Goal: Information Seeking & Learning: Learn about a topic

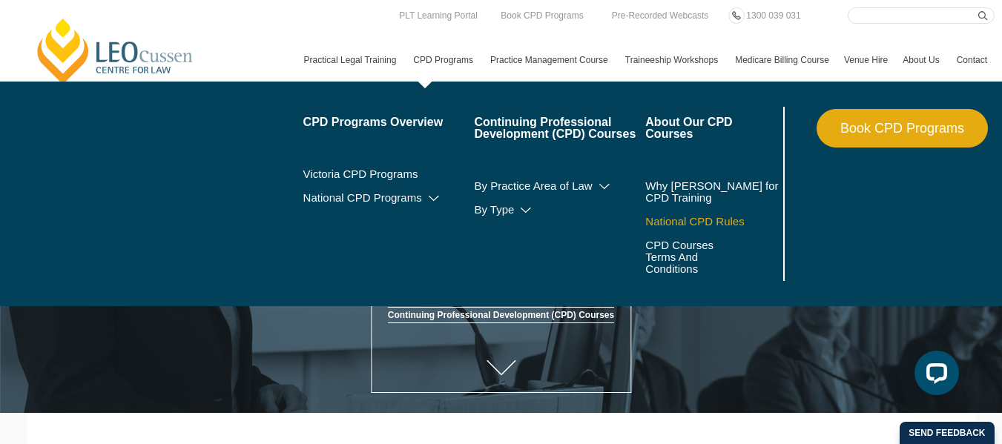
click at [645, 225] on link "National CPD Rules" at bounding box center [712, 222] width 134 height 12
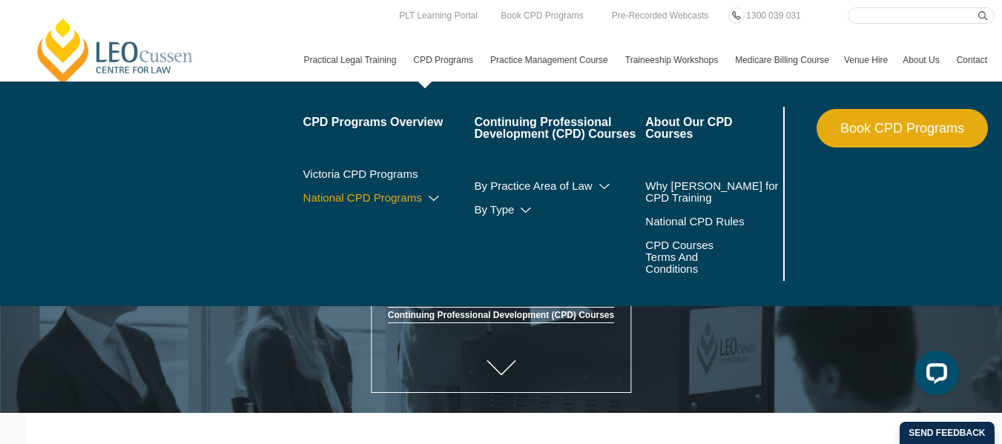
click at [303, 204] on link "National CPD Programs" at bounding box center [388, 198] width 171 height 12
click at [474, 192] on link "By Practice Area of Law" at bounding box center [559, 186] width 171 height 12
click at [474, 216] on link "By Type" at bounding box center [559, 210] width 171 height 12
click at [303, 204] on link "National CPD Programs" at bounding box center [388, 198] width 171 height 12
click at [406, 73] on link "CPD Programs" at bounding box center [444, 60] width 77 height 43
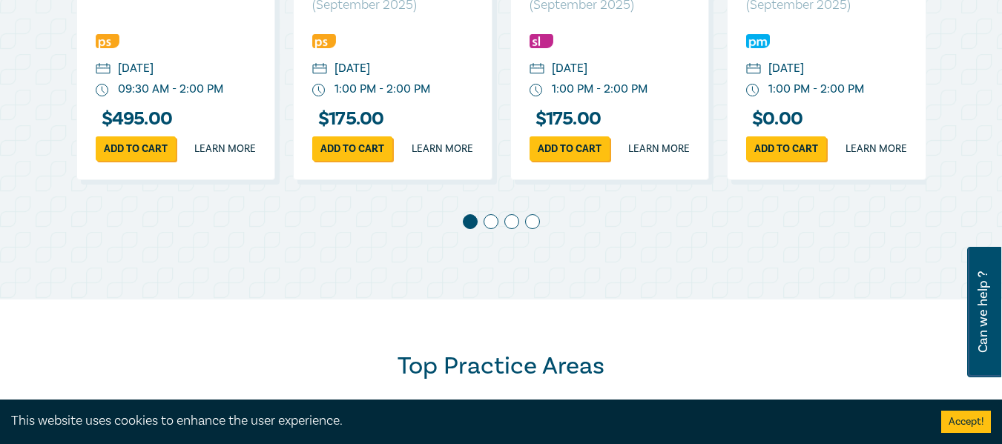
scroll to position [945, 0]
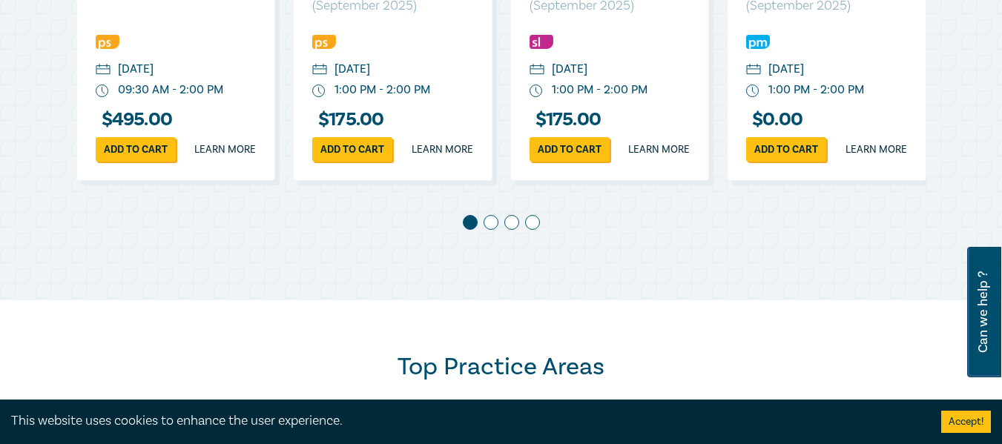
click at [489, 230] on span at bounding box center [490, 222] width 15 height 15
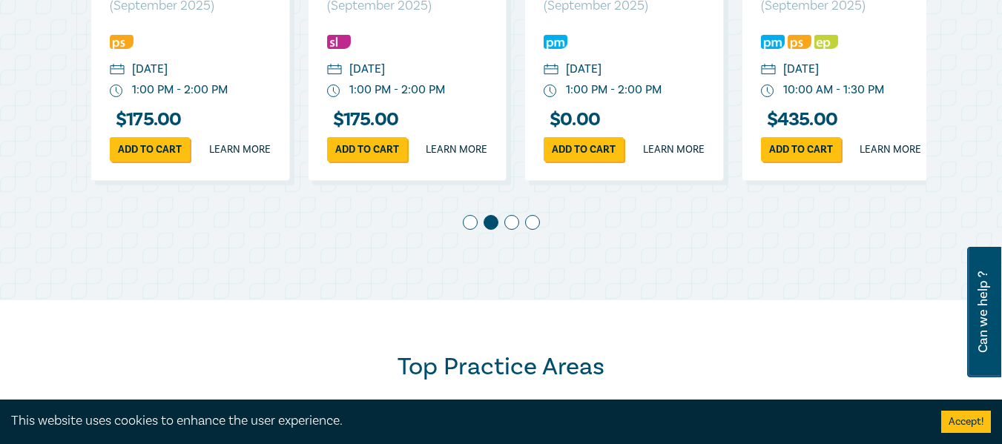
scroll to position [0, 217]
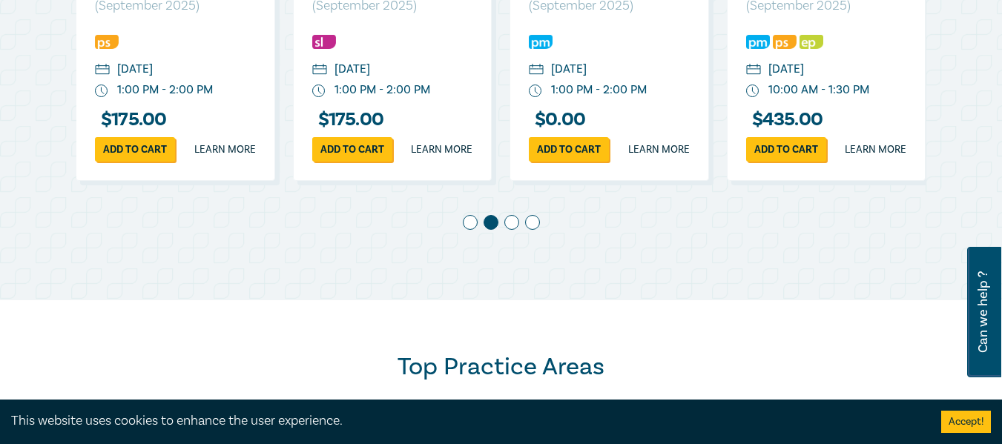
click at [490, 230] on span at bounding box center [490, 222] width 15 height 15
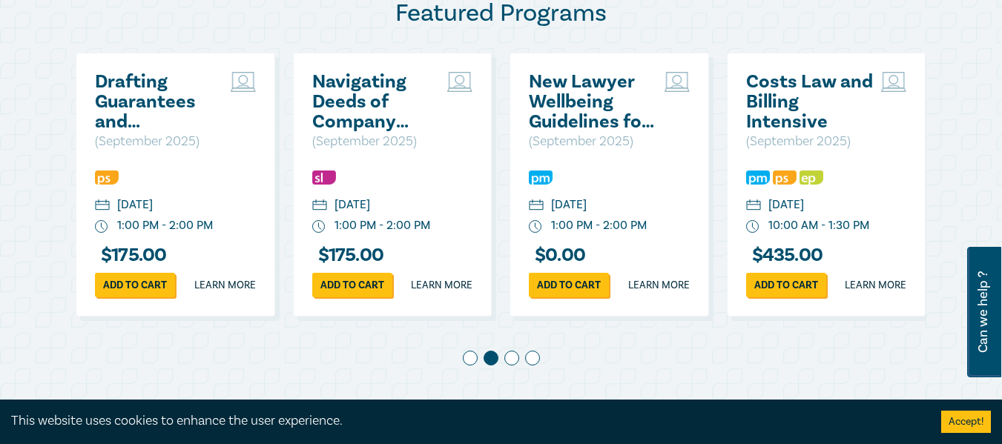
scroll to position [808, 0]
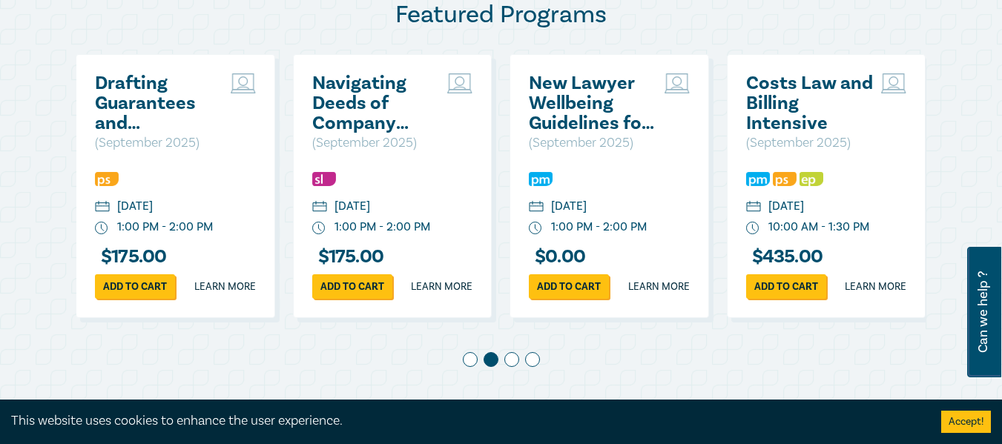
click at [515, 367] on span at bounding box center [511, 359] width 15 height 15
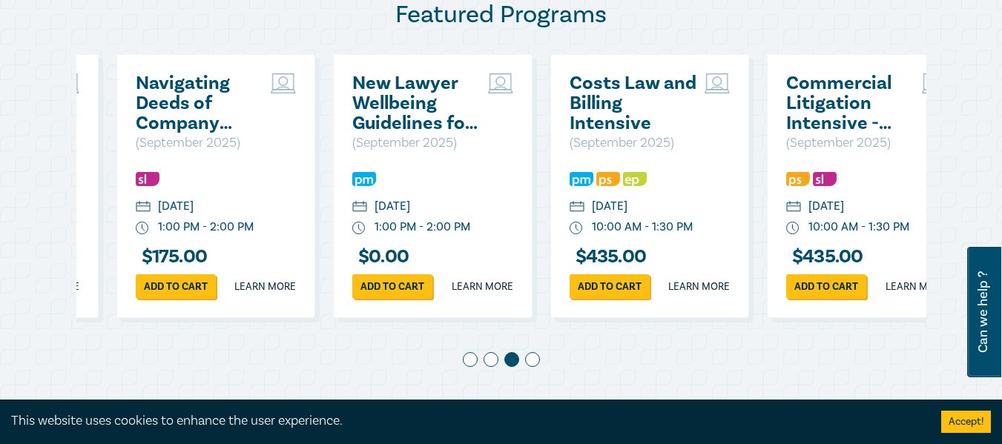
scroll to position [0, 434]
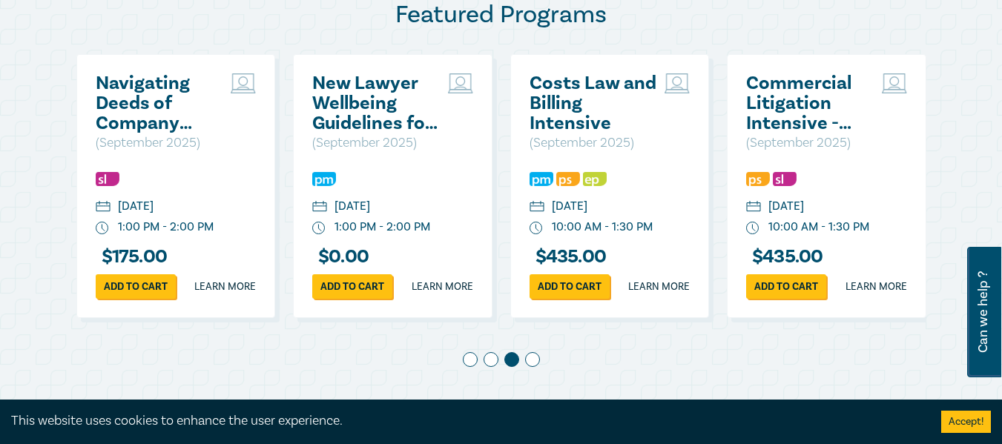
click at [531, 367] on span at bounding box center [532, 359] width 15 height 15
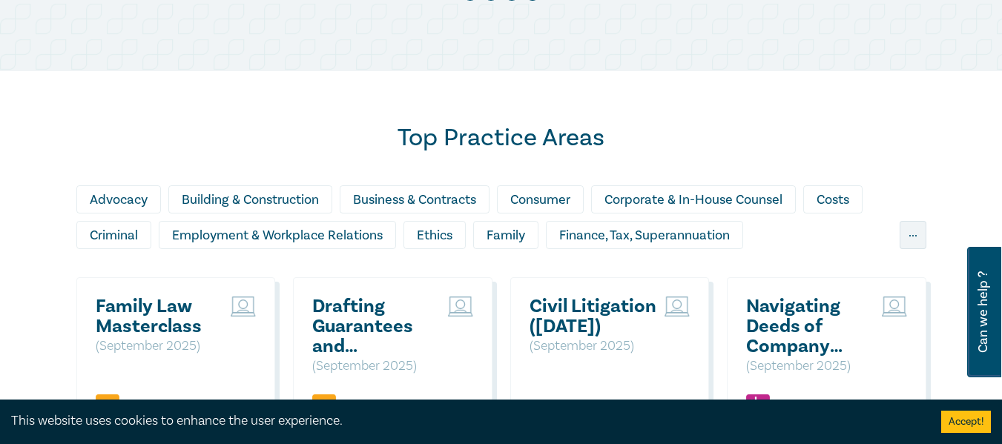
scroll to position [1174, 0]
click at [520, 250] on div "Family" at bounding box center [505, 236] width 65 height 28
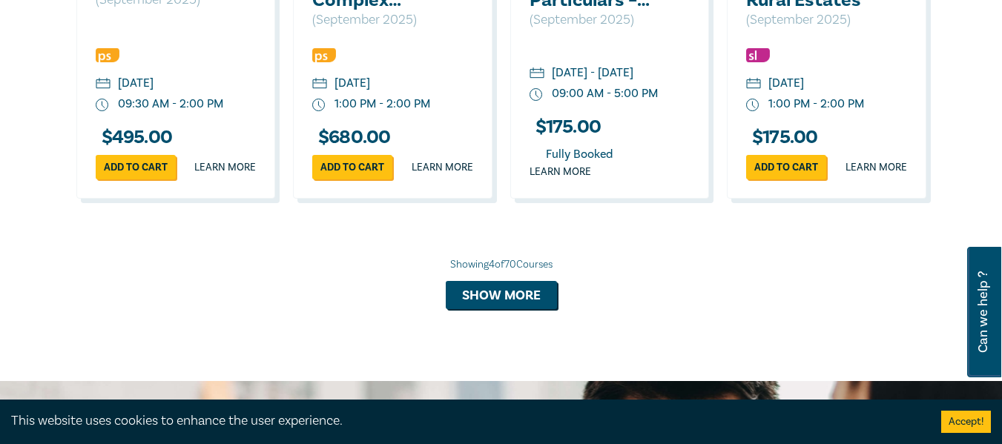
scroll to position [1524, 0]
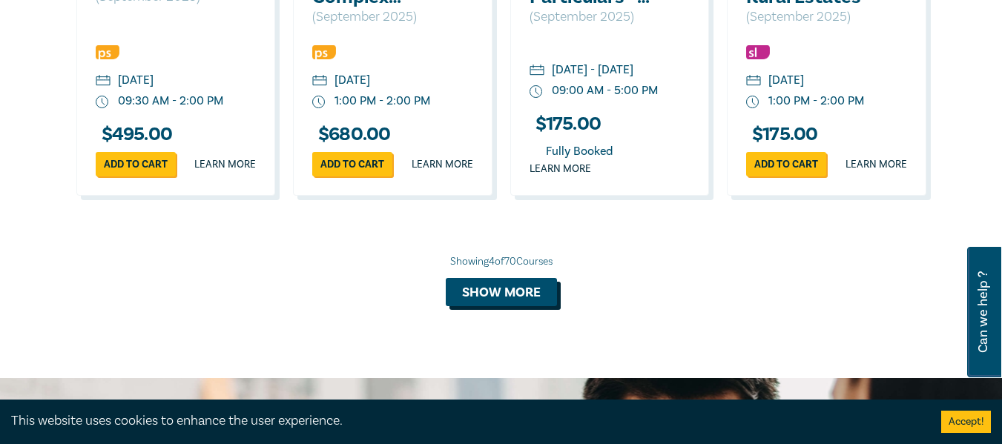
click at [490, 306] on button "Show more" at bounding box center [501, 292] width 111 height 28
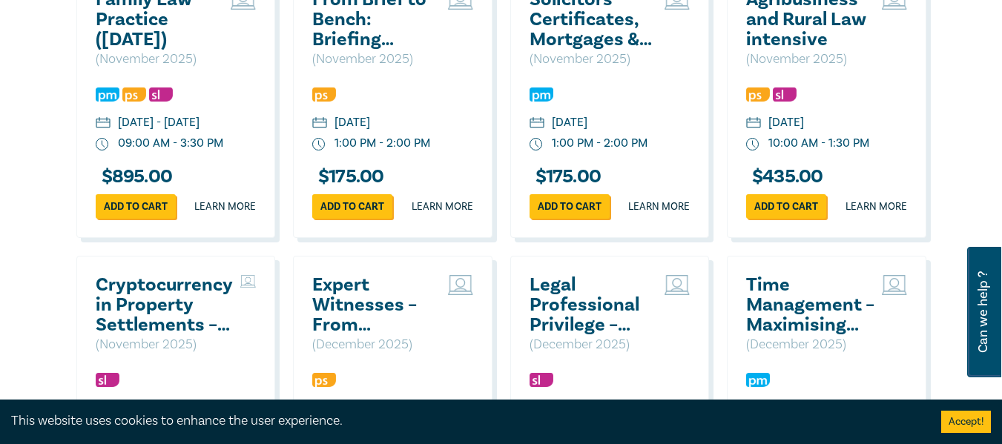
scroll to position [1768, 0]
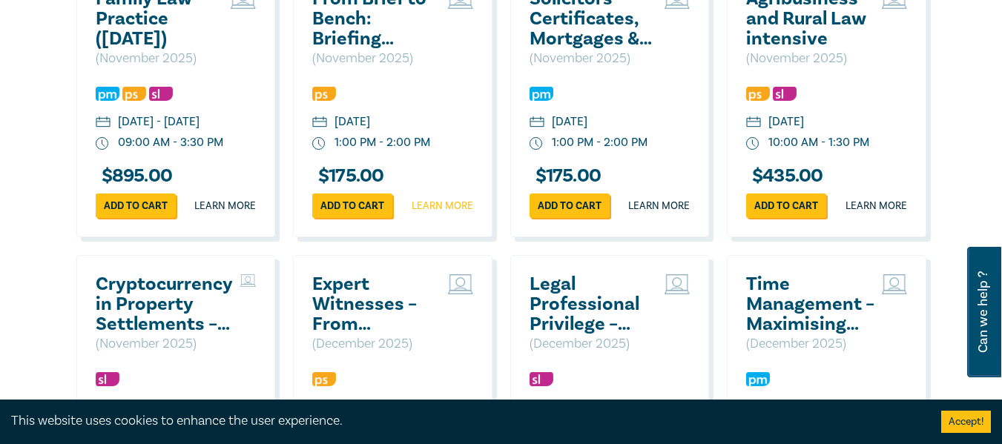
click at [429, 214] on link "Learn more" at bounding box center [442, 206] width 62 height 15
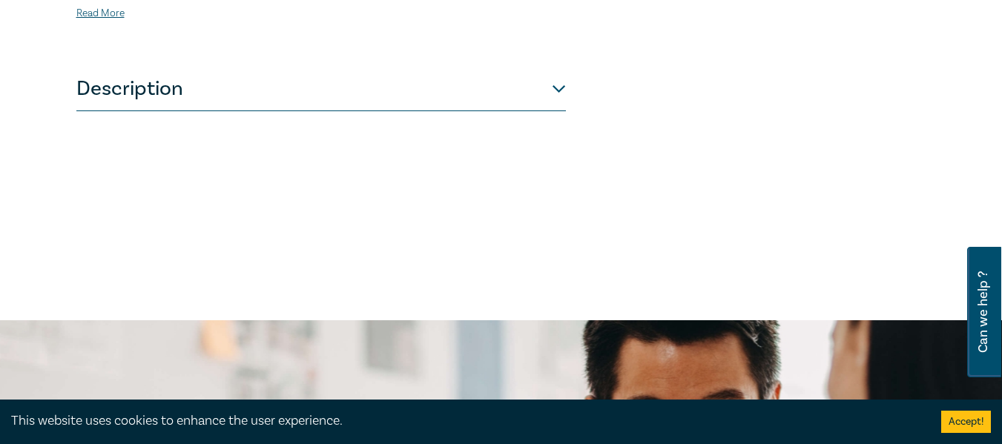
scroll to position [687, 0]
click at [558, 69] on button "Description" at bounding box center [320, 88] width 489 height 44
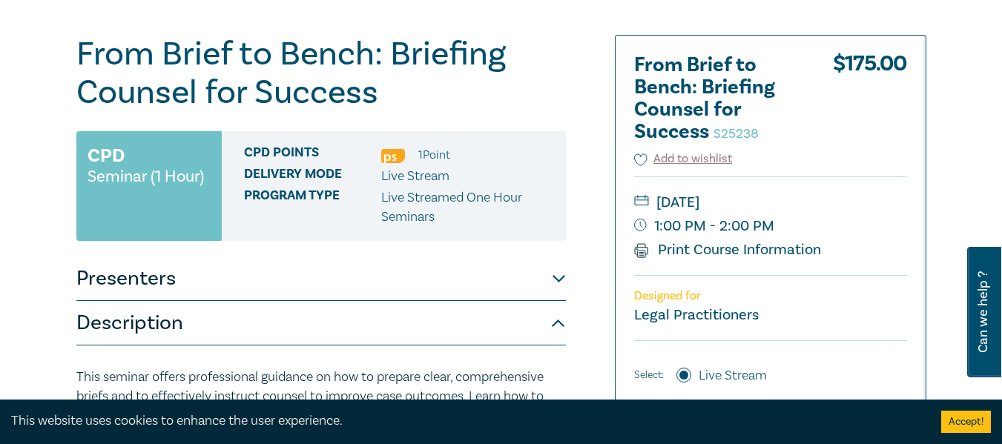
scroll to position [159, 0]
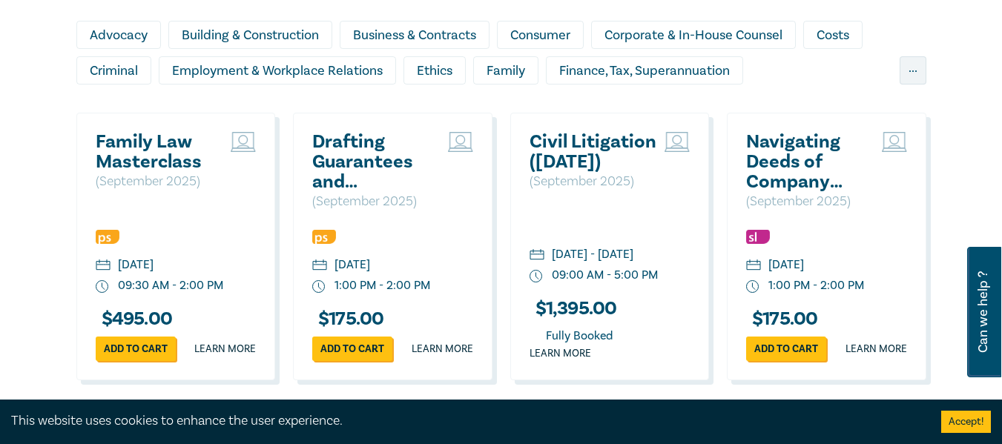
scroll to position [1340, 0]
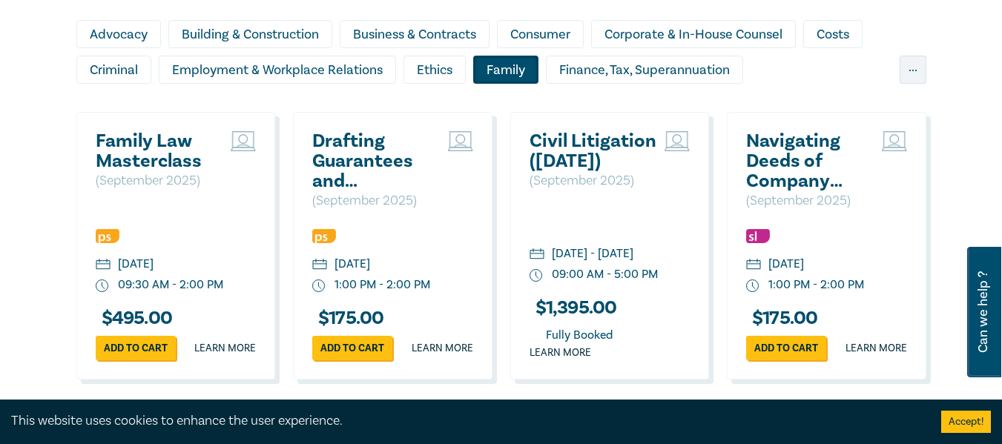
click at [510, 84] on div "Family" at bounding box center [505, 70] width 65 height 28
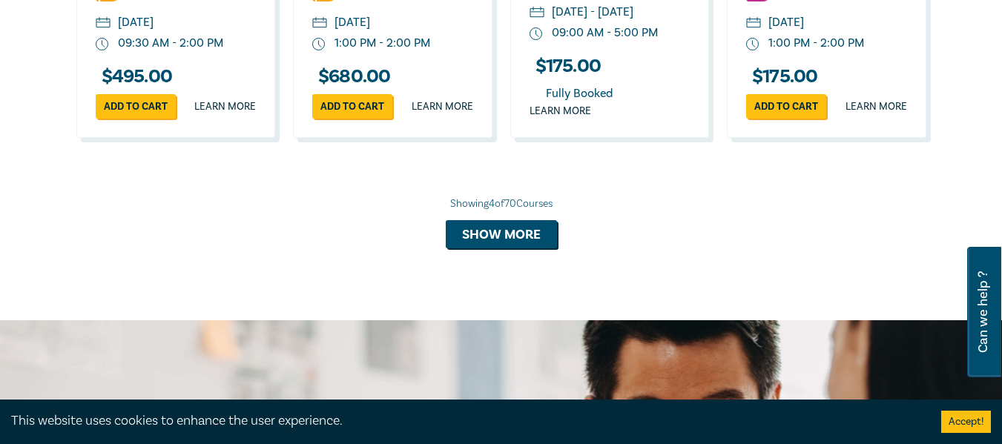
scroll to position [1582, 0]
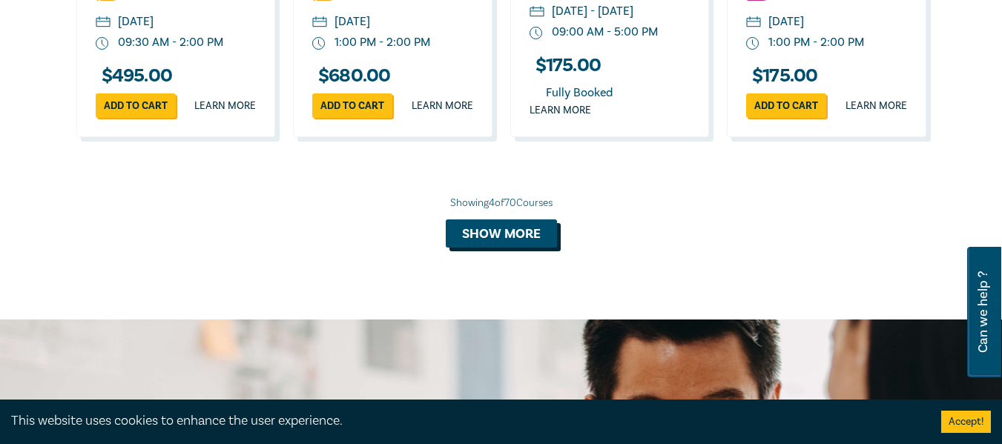
click at [512, 248] on button "Show more" at bounding box center [501, 233] width 111 height 28
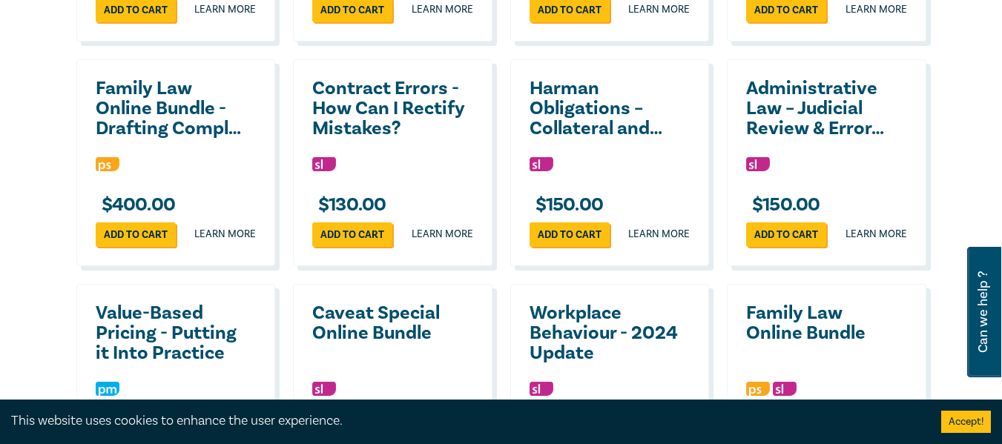
scroll to position [2563, 0]
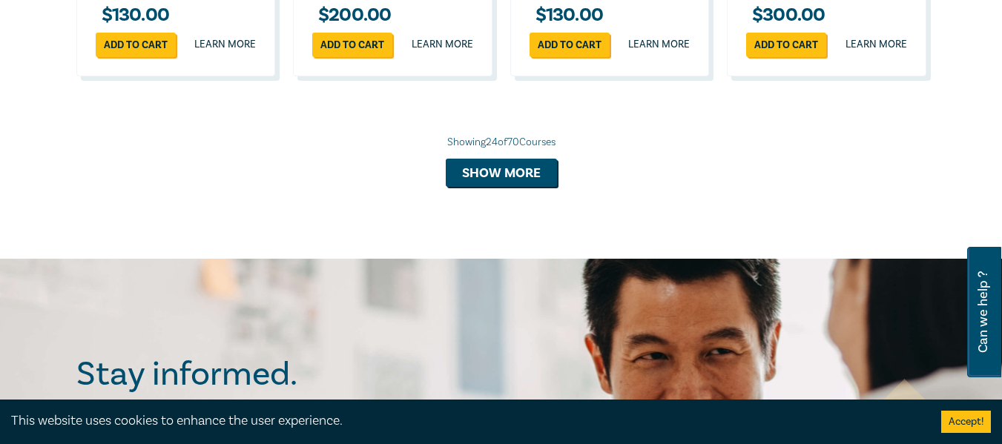
scroll to position [2994, 0]
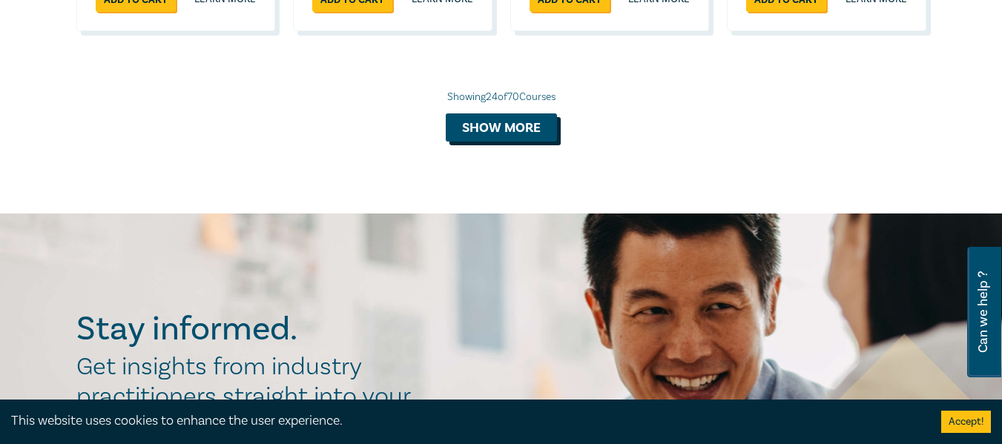
click at [479, 142] on button "Show more" at bounding box center [501, 127] width 111 height 28
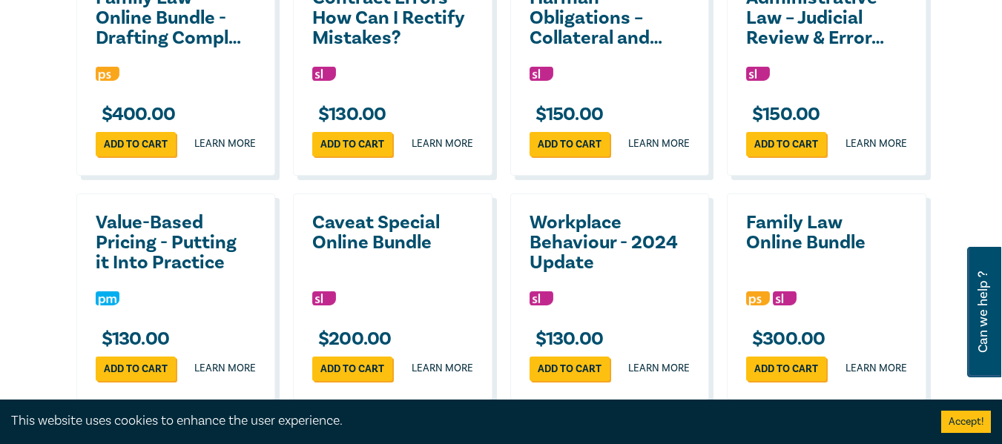
scroll to position [2542, 0]
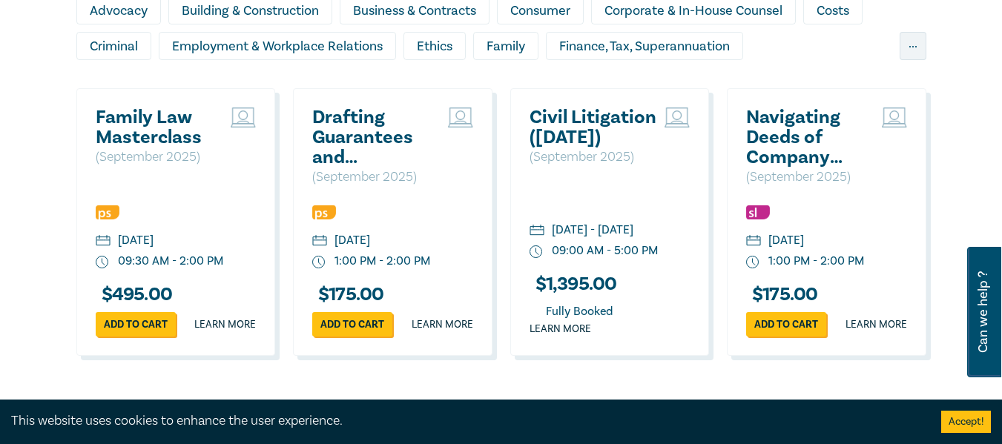
scroll to position [1365, 0]
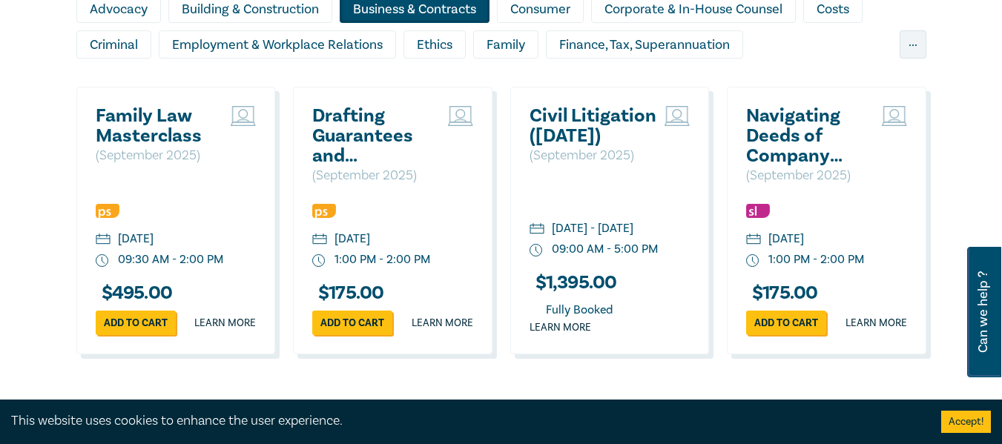
click at [429, 22] on div "Business & Contracts" at bounding box center [415, 9] width 150 height 28
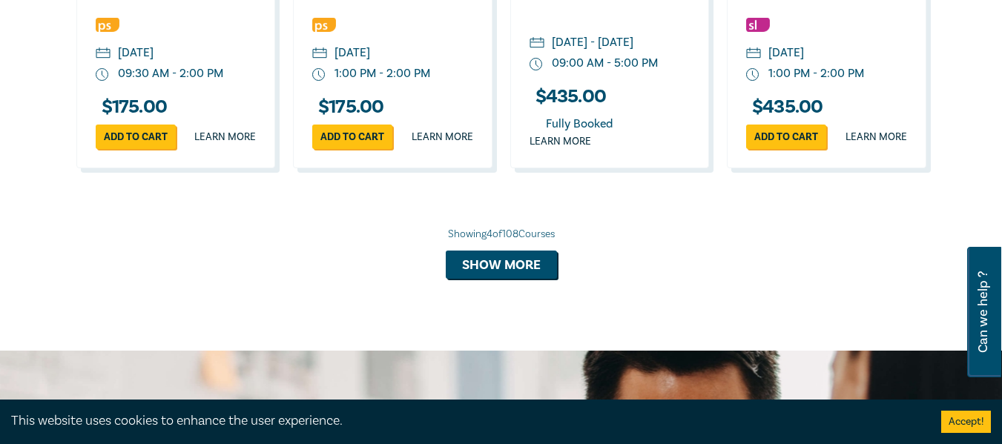
scroll to position [1552, 0]
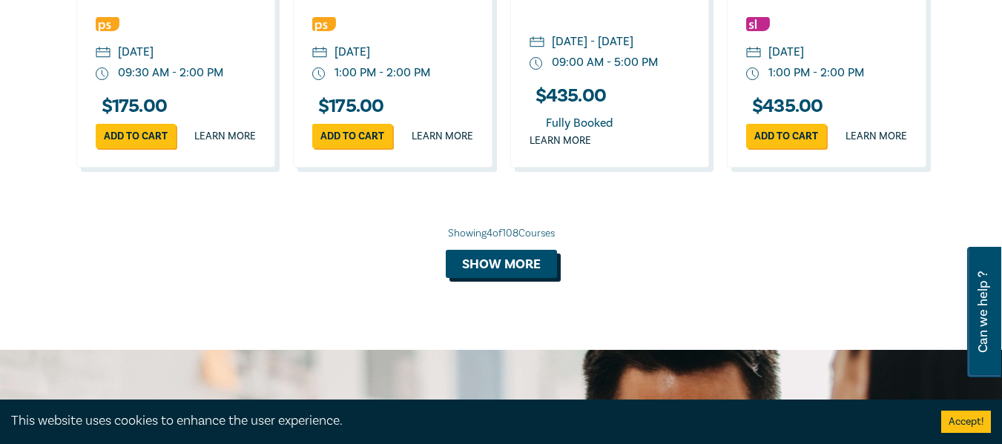
click at [534, 278] on button "Show more" at bounding box center [501, 264] width 111 height 28
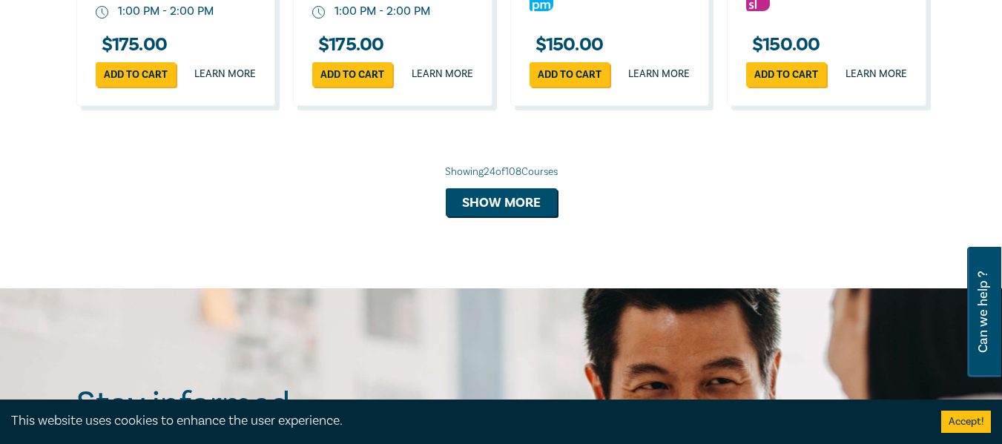
scroll to position [3069, 0]
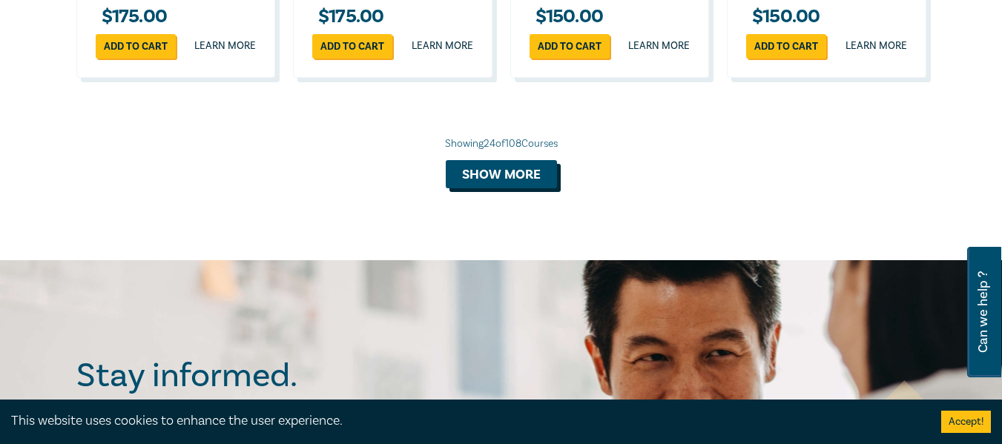
click at [488, 188] on button "Show more" at bounding box center [501, 174] width 111 height 28
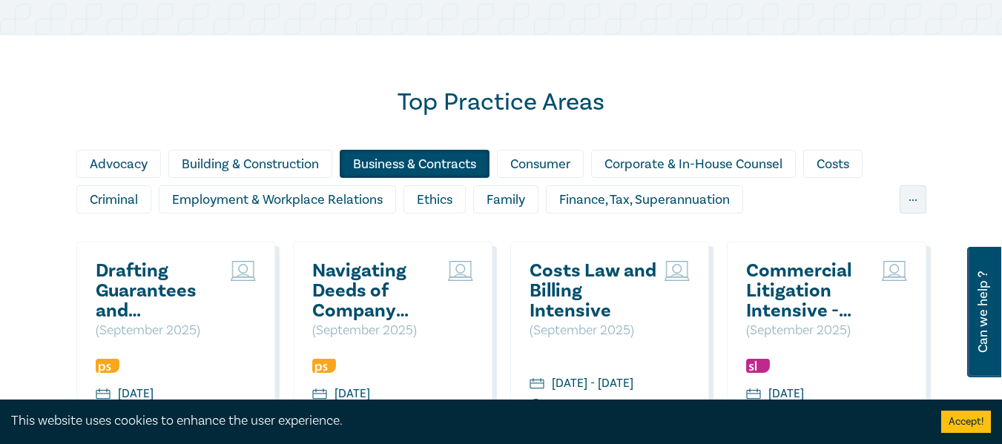
scroll to position [1211, 0]
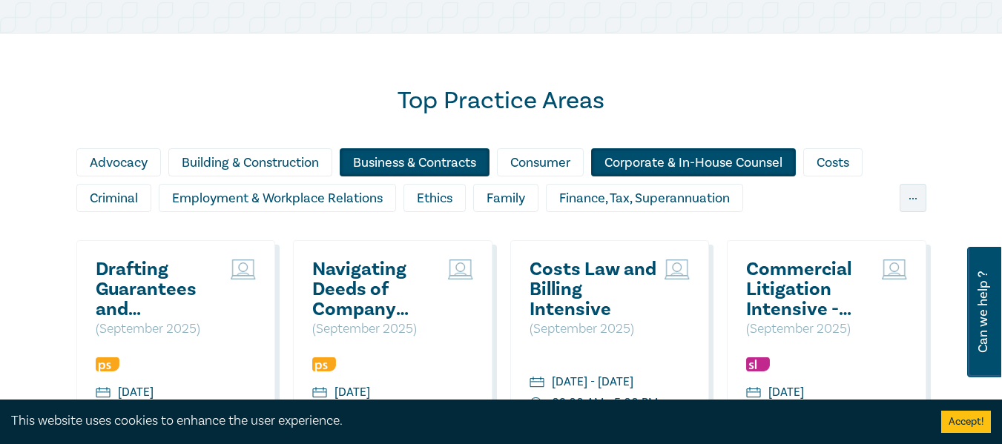
click at [635, 176] on div "Corporate & In-House Counsel" at bounding box center [693, 162] width 205 height 28
click at [454, 175] on div "Business & Contracts" at bounding box center [415, 162] width 150 height 28
click at [380, 116] on h2 "Top Practice Areas" at bounding box center [501, 101] width 850 height 30
click at [416, 176] on div "Business & Contracts" at bounding box center [415, 162] width 150 height 28
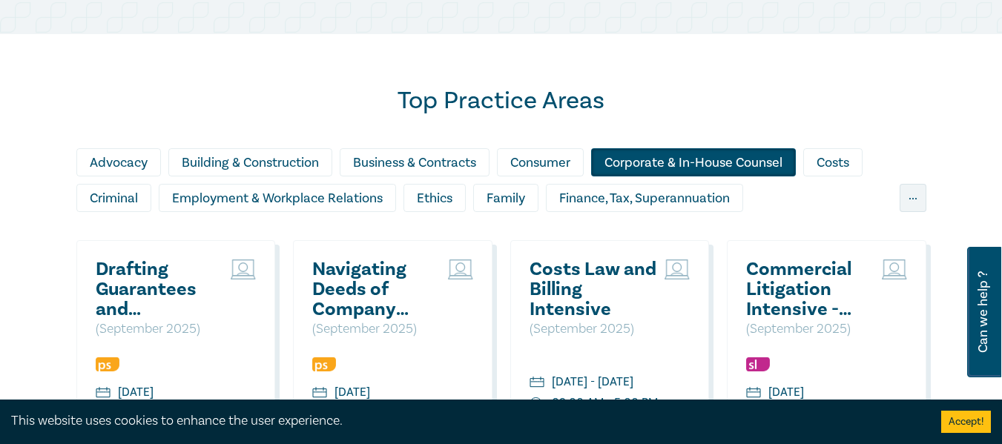
click at [707, 176] on div "Corporate & In-House Counsel" at bounding box center [693, 162] width 205 height 28
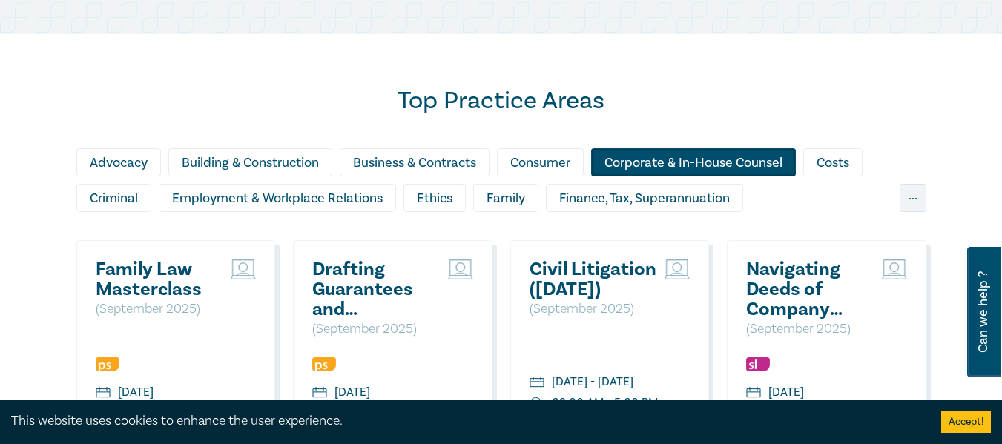
click at [641, 176] on div "Corporate & In-House Counsel" at bounding box center [693, 162] width 205 height 28
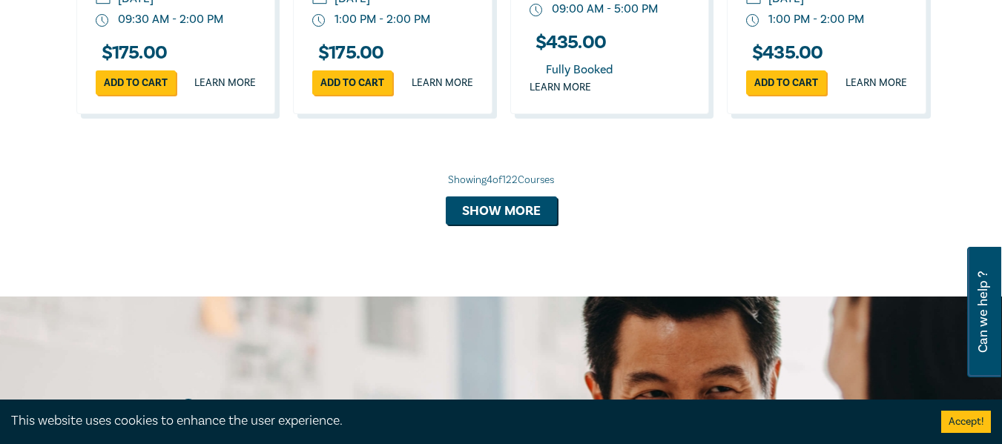
scroll to position [1611, 0]
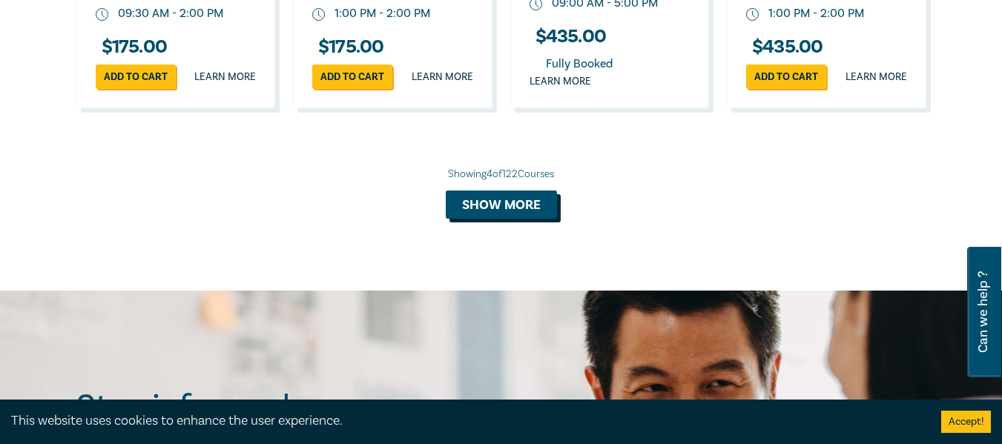
click at [477, 219] on button "Show more" at bounding box center [501, 205] width 111 height 28
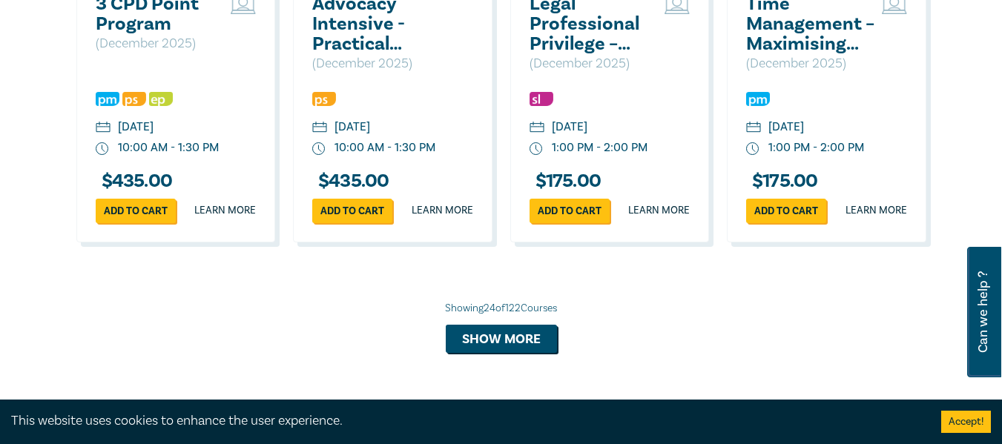
scroll to position [2905, 0]
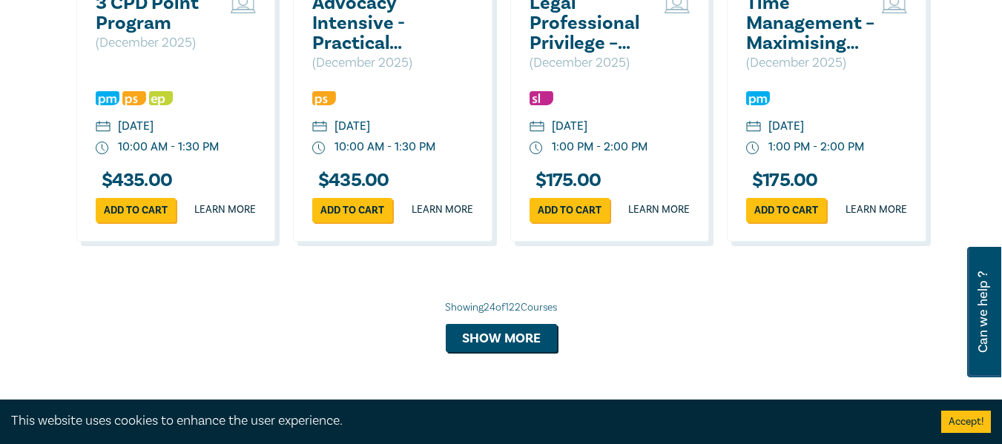
click at [225, 217] on link "Learn more" at bounding box center [225, 209] width 62 height 15
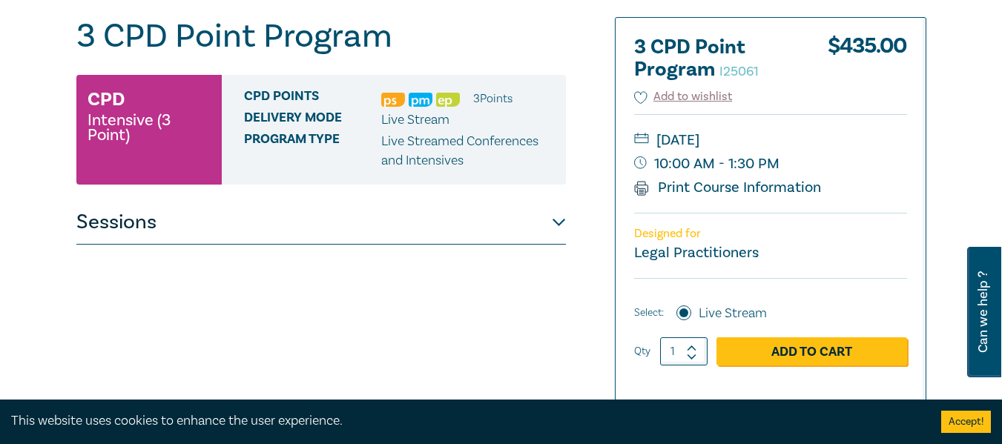
scroll to position [175, 0]
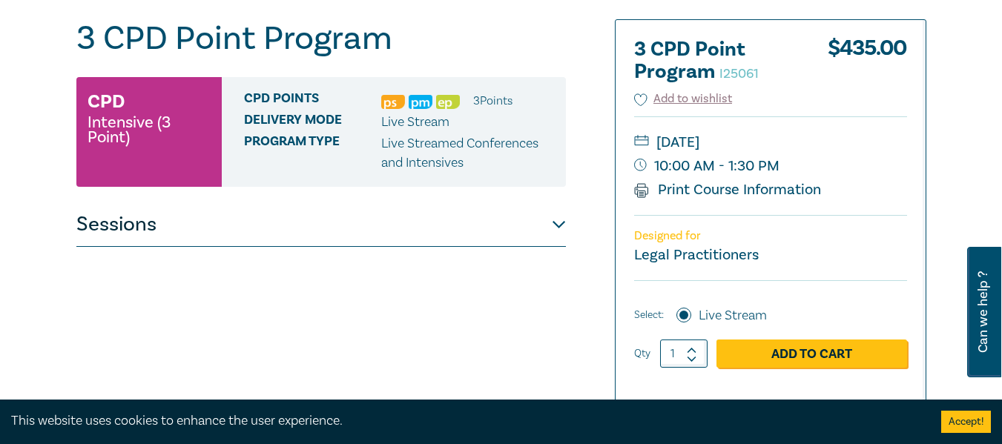
click at [558, 225] on button "Sessions" at bounding box center [320, 224] width 489 height 44
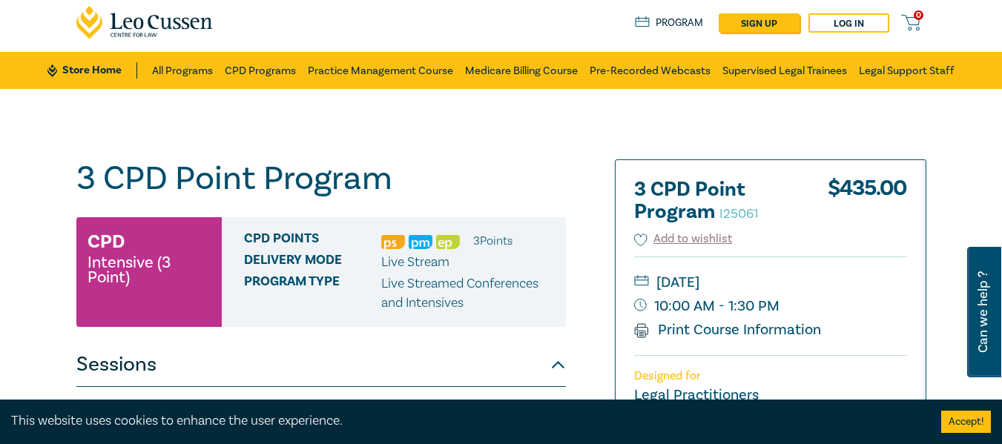
scroll to position [36, 0]
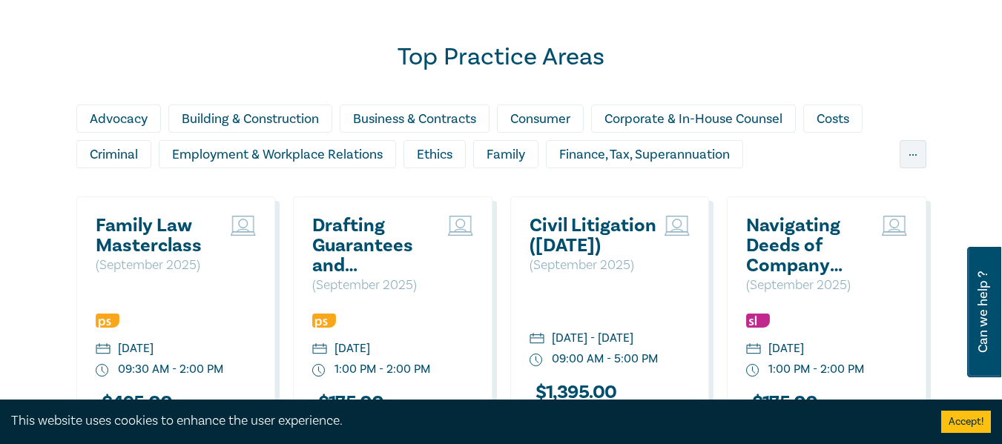
scroll to position [1257, 0]
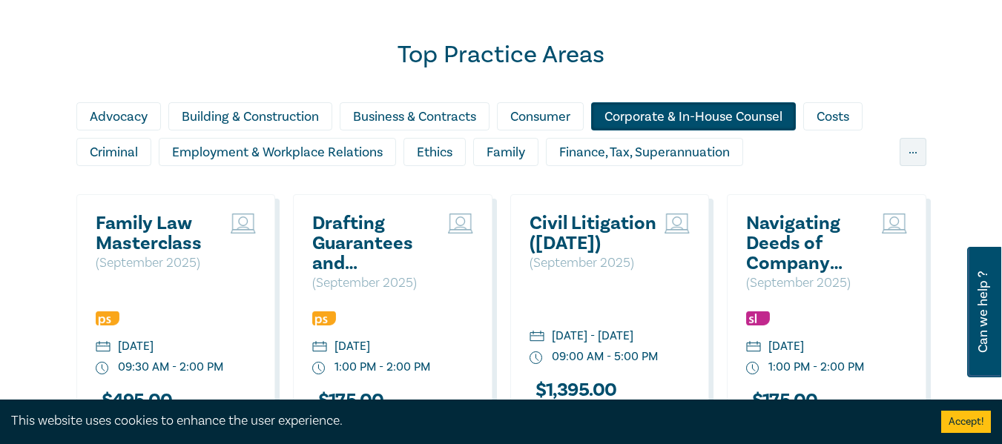
click at [627, 130] on div "Corporate & In-House Counsel" at bounding box center [693, 116] width 205 height 28
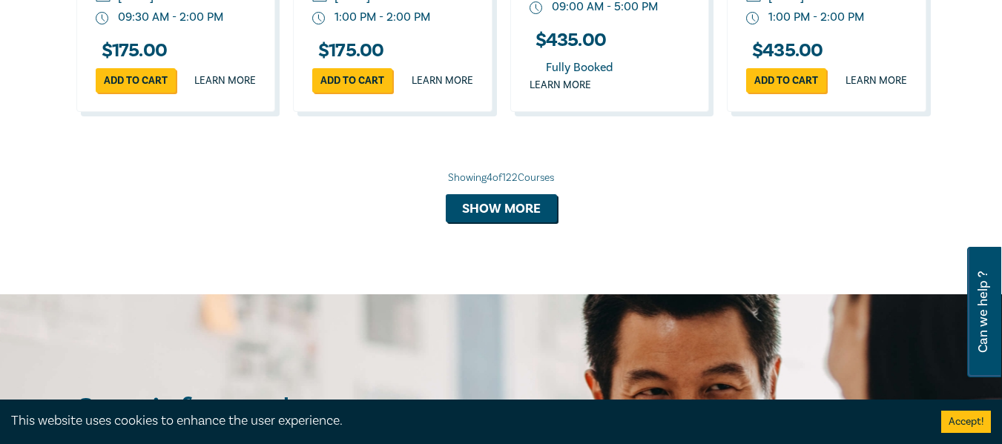
scroll to position [1613, 0]
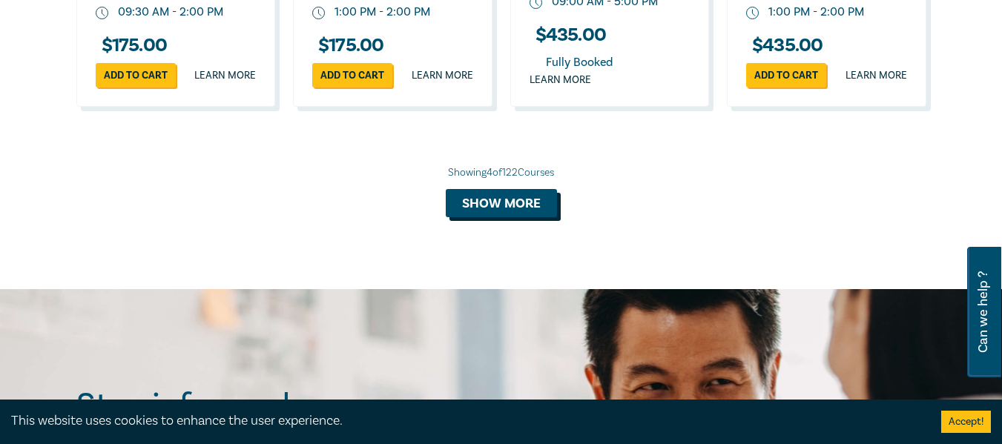
click at [500, 217] on button "Show more" at bounding box center [501, 203] width 111 height 28
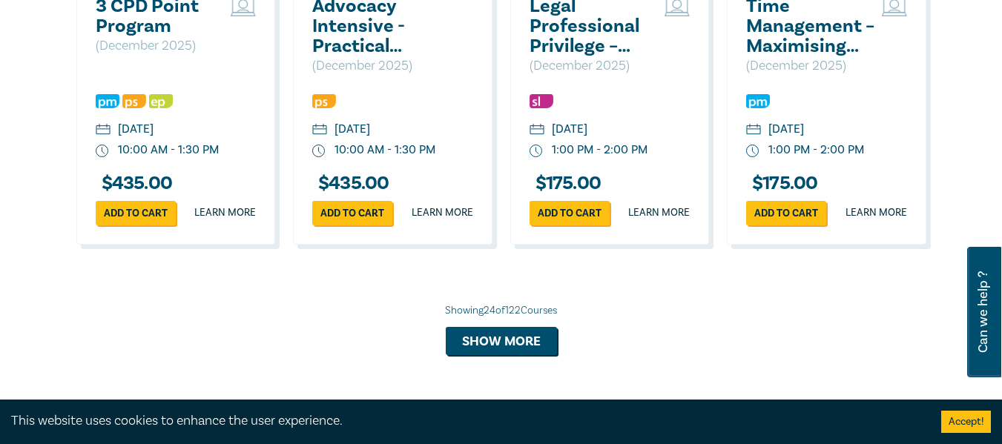
scroll to position [2903, 0]
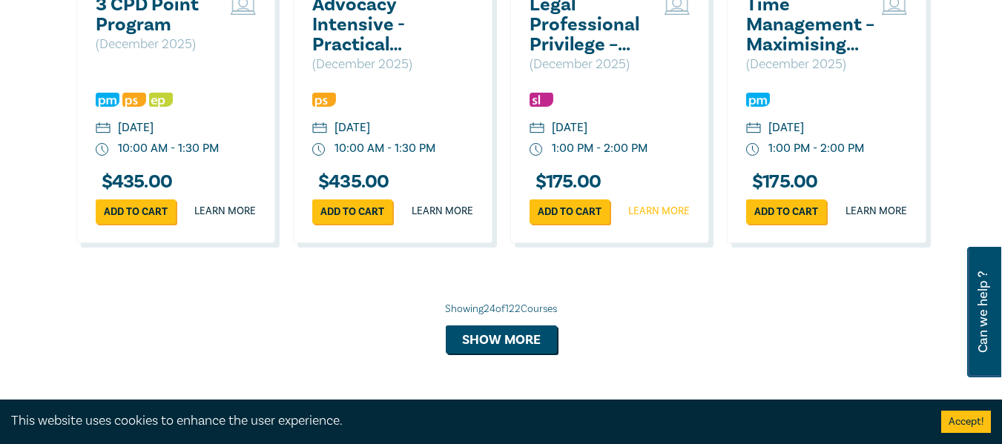
click at [664, 219] on link "Learn more" at bounding box center [659, 211] width 62 height 15
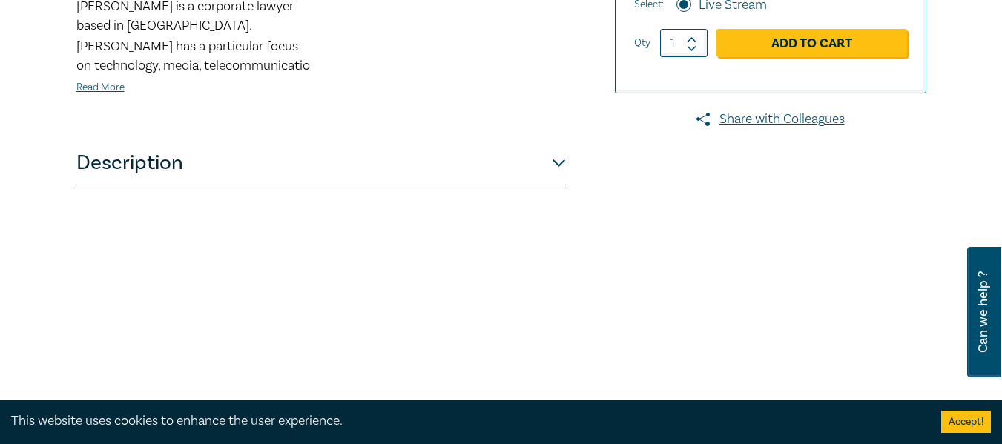
scroll to position [575, 0]
click at [552, 159] on button "Description" at bounding box center [320, 162] width 489 height 44
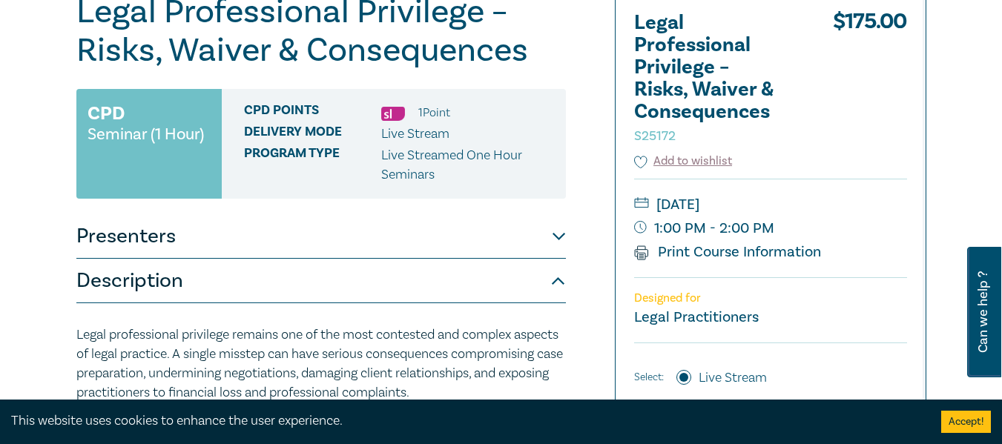
scroll to position [202, 0]
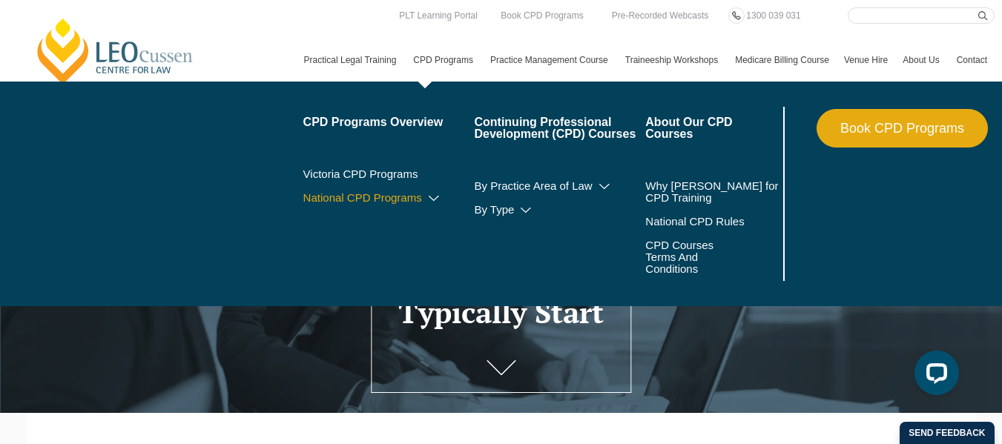
click at [303, 204] on link "National CPD Programs" at bounding box center [388, 198] width 171 height 12
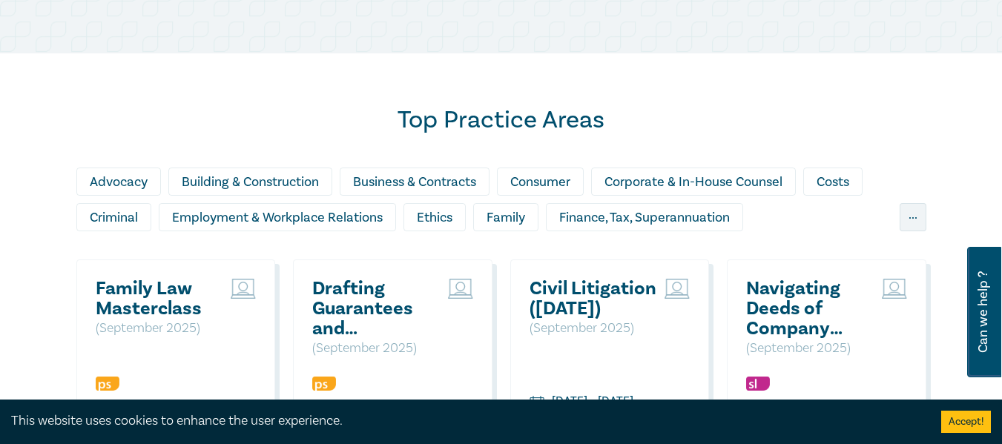
scroll to position [1219, 0]
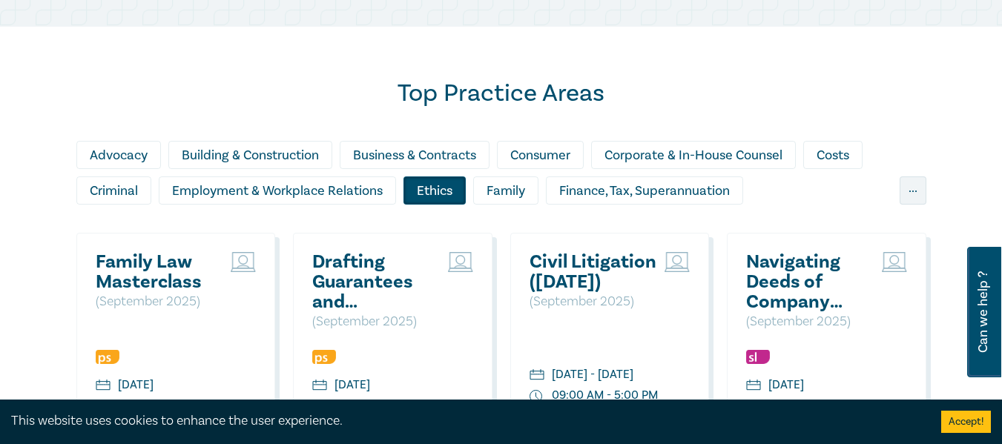
click at [442, 204] on div "Ethics" at bounding box center [434, 190] width 62 height 28
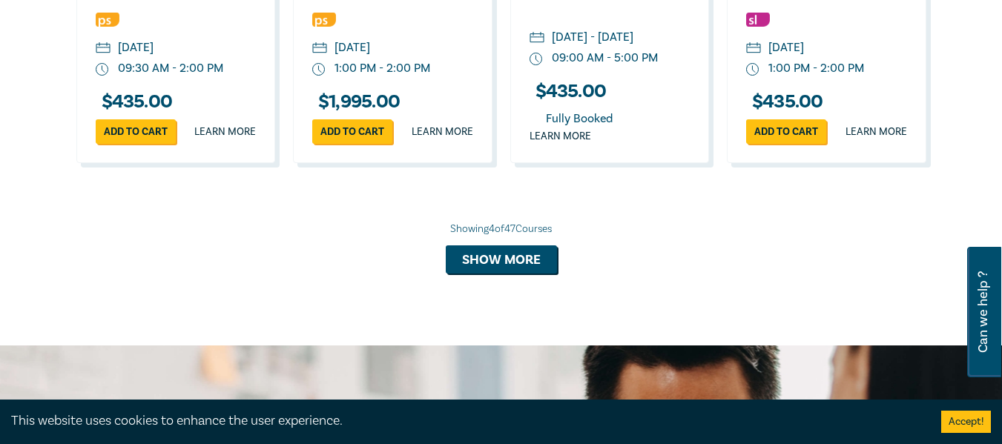
scroll to position [1558, 0]
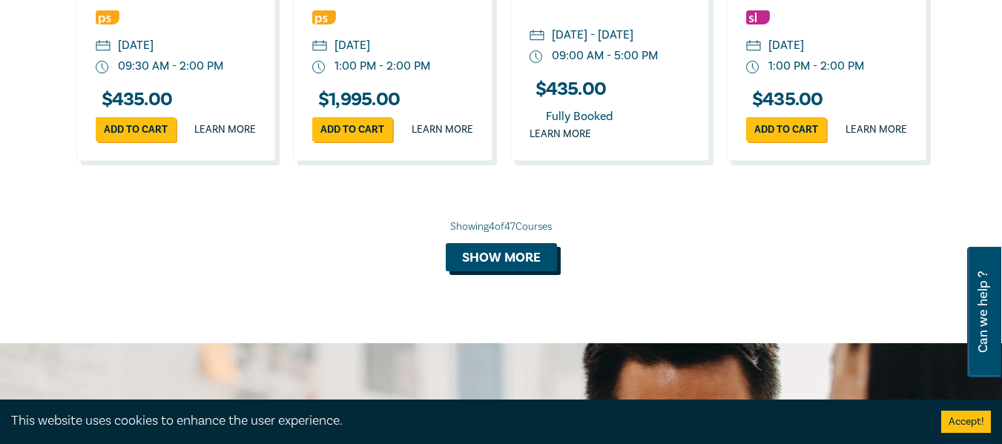
click at [514, 271] on button "Show more" at bounding box center [501, 257] width 111 height 28
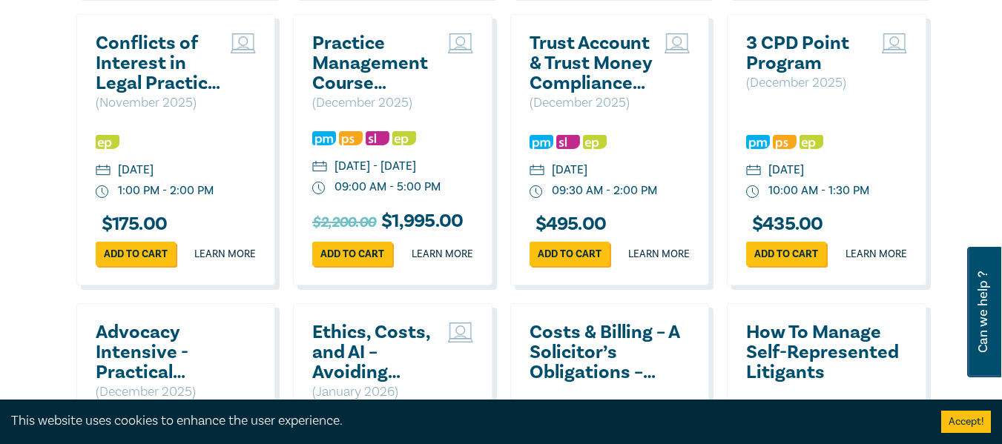
scroll to position [1715, 0]
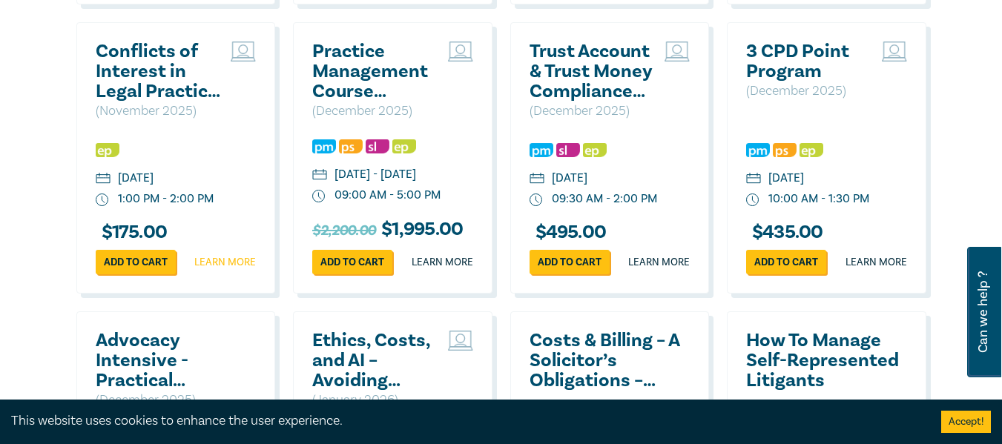
click at [228, 270] on link "Learn more" at bounding box center [225, 262] width 62 height 15
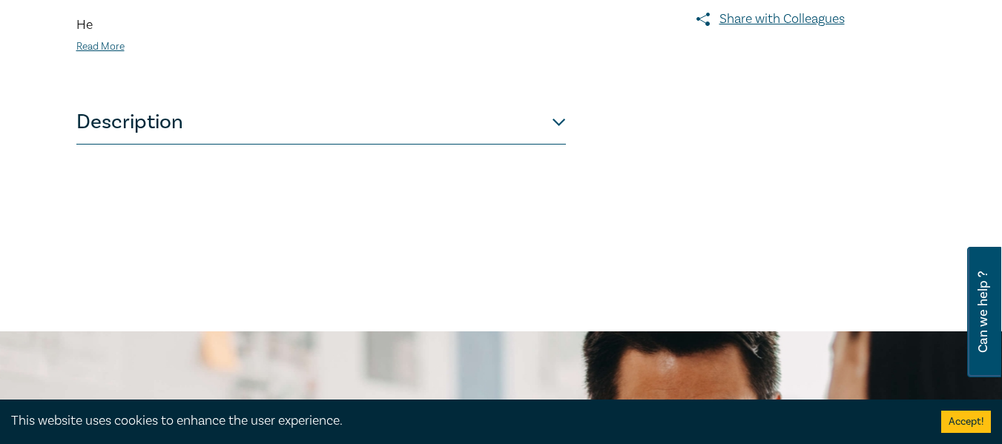
scroll to position [676, 0]
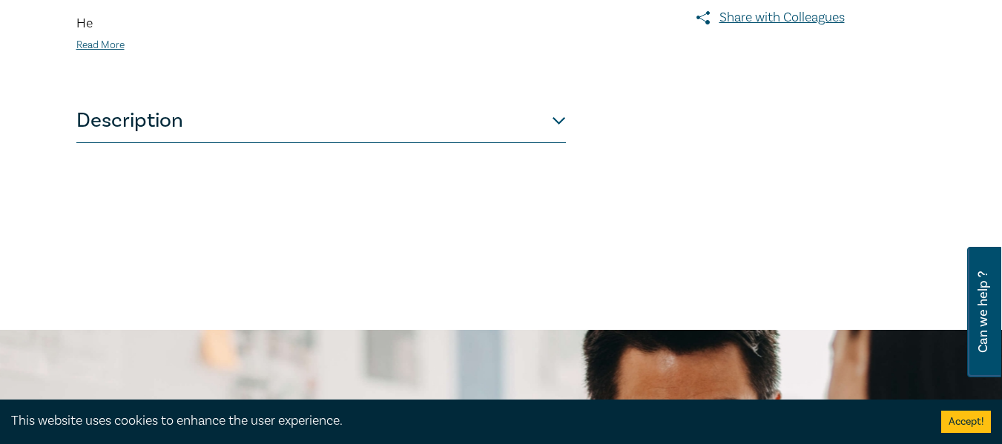
click at [549, 120] on button "Description" at bounding box center [320, 121] width 489 height 44
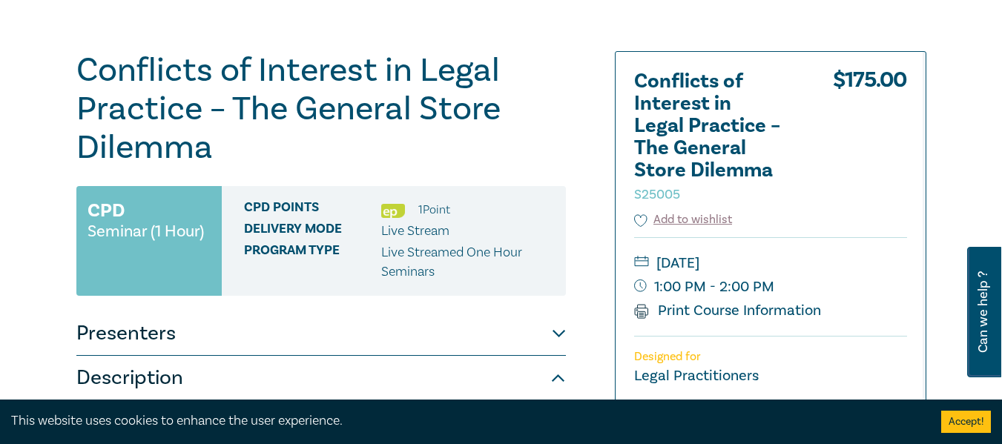
scroll to position [139, 0]
